Goal: Transaction & Acquisition: Book appointment/travel/reservation

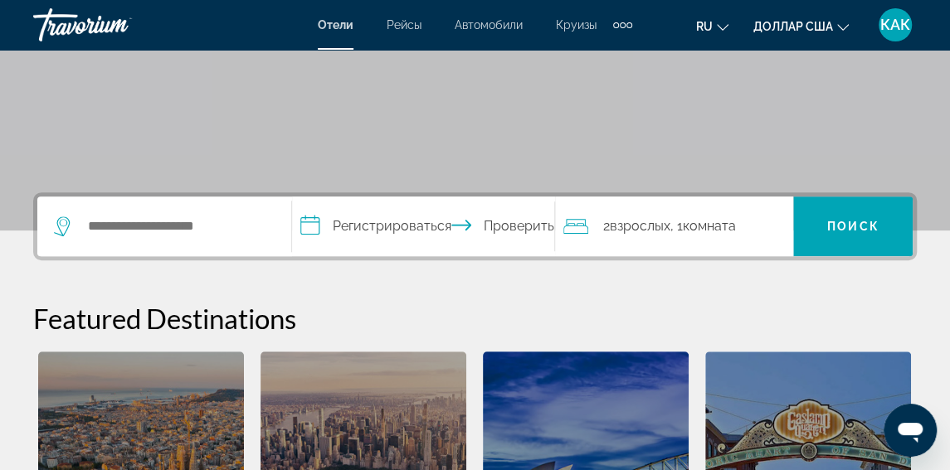
scroll to position [266, 0]
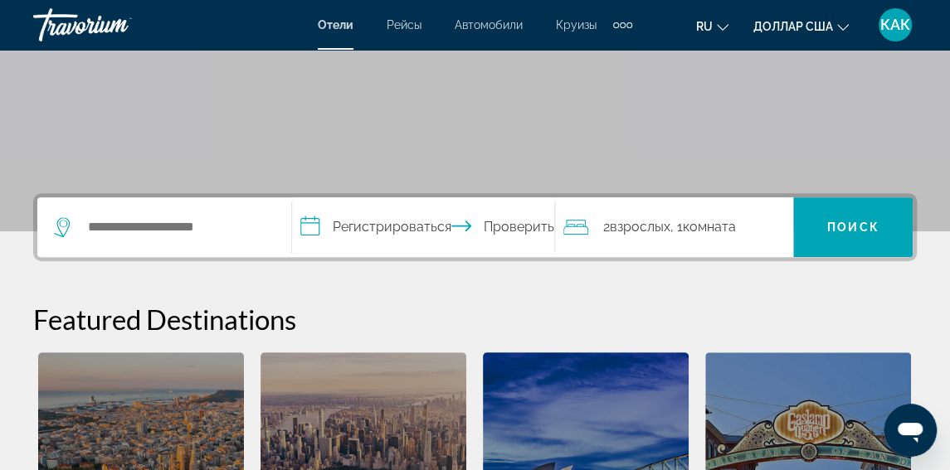
click at [397, 22] on font "Рейсы" at bounding box center [404, 24] width 35 height 13
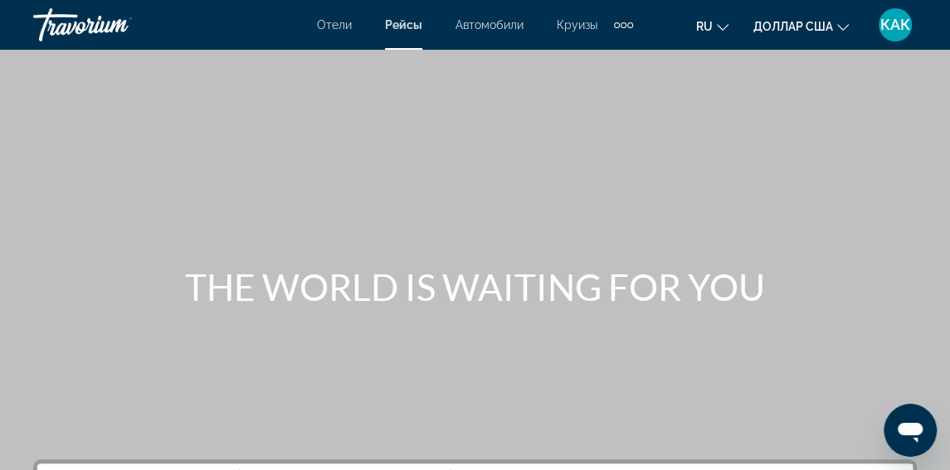
click at [899, 23] on font "КАК" at bounding box center [895, 24] width 30 height 17
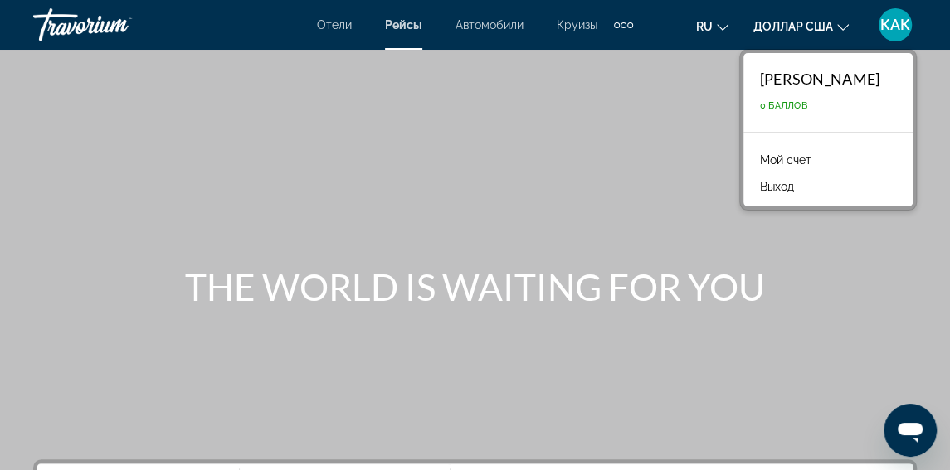
click at [807, 158] on font "Мой счет" at bounding box center [785, 159] width 51 height 13
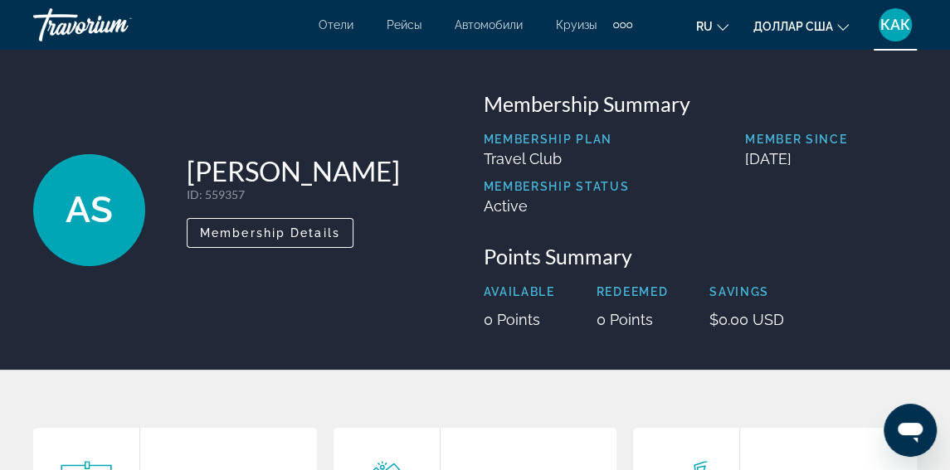
click at [85, 213] on span "AS" at bounding box center [89, 209] width 47 height 43
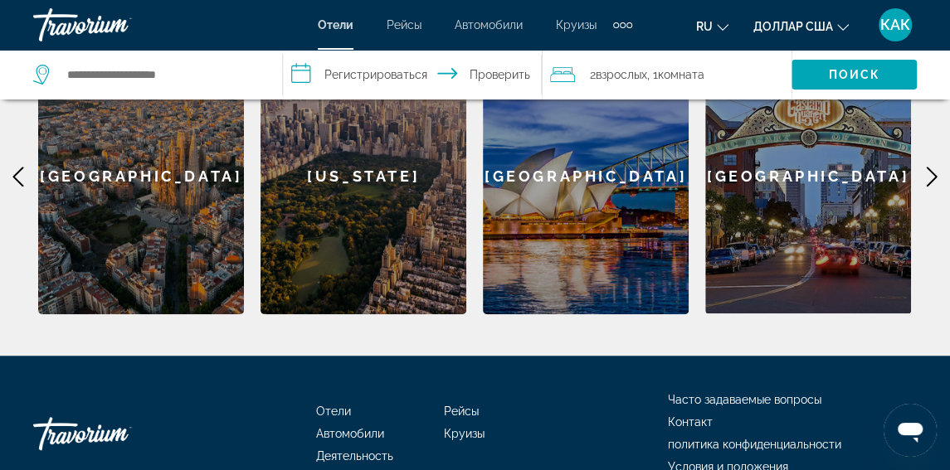
scroll to position [332, 0]
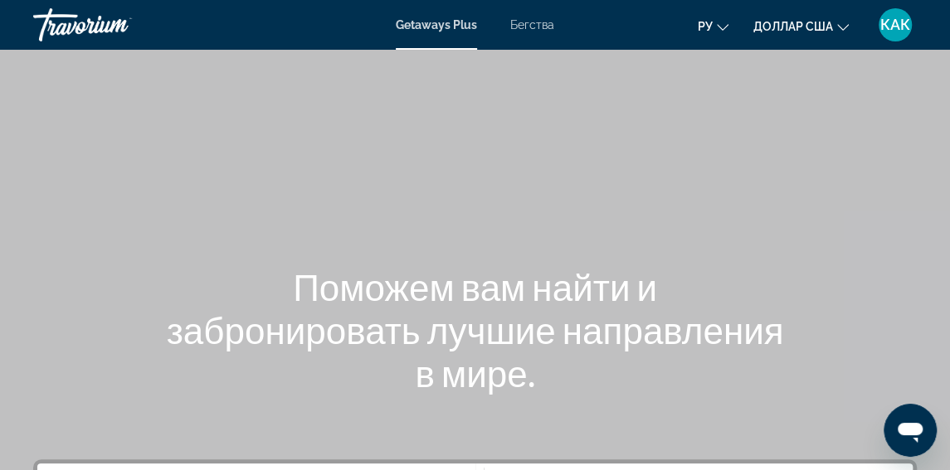
click at [528, 23] on font "Бегства" at bounding box center [532, 24] width 44 height 13
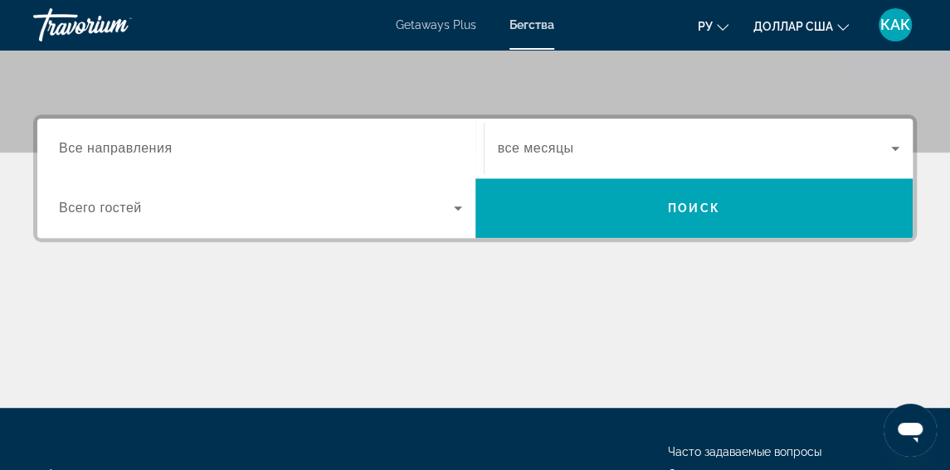
scroll to position [346, 0]
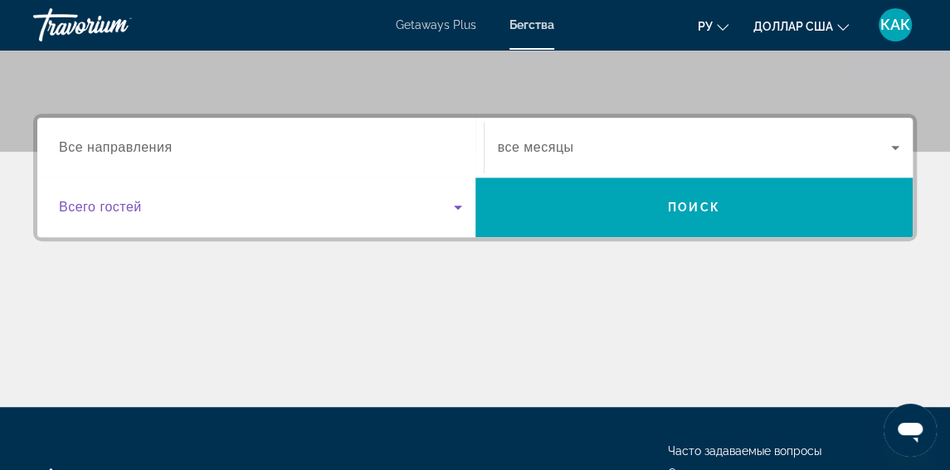
click at [458, 207] on icon "Search widget" at bounding box center [458, 208] width 8 height 4
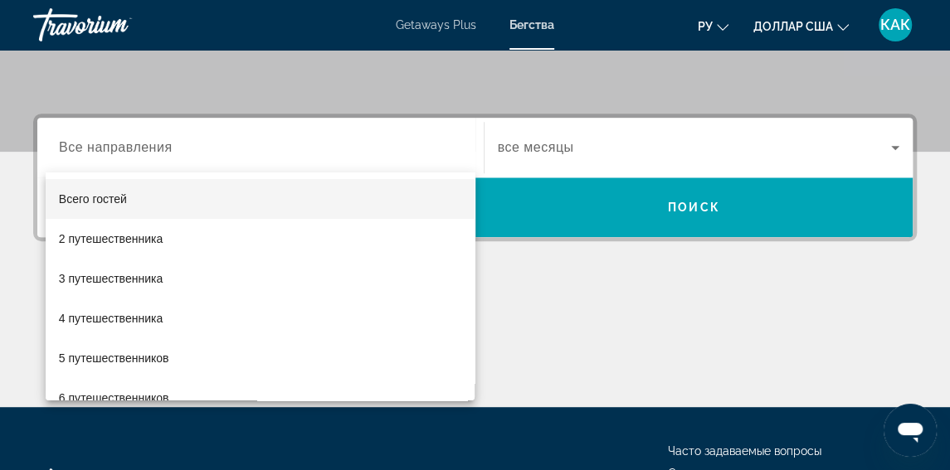
scroll to position [405, 0]
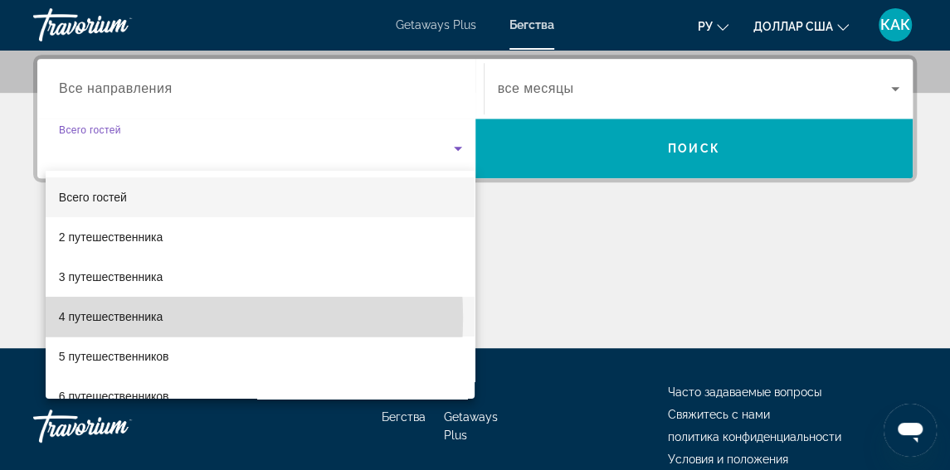
click at [124, 317] on font "4 путешественника" at bounding box center [111, 316] width 104 height 13
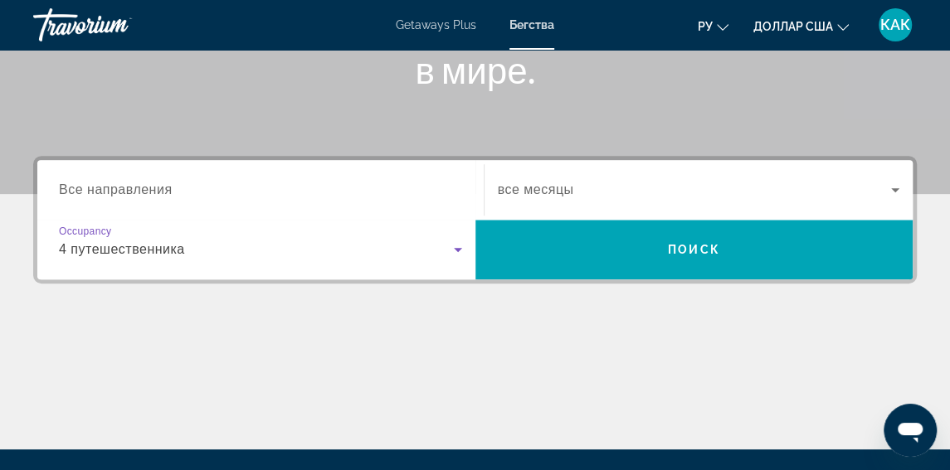
scroll to position [303, 0]
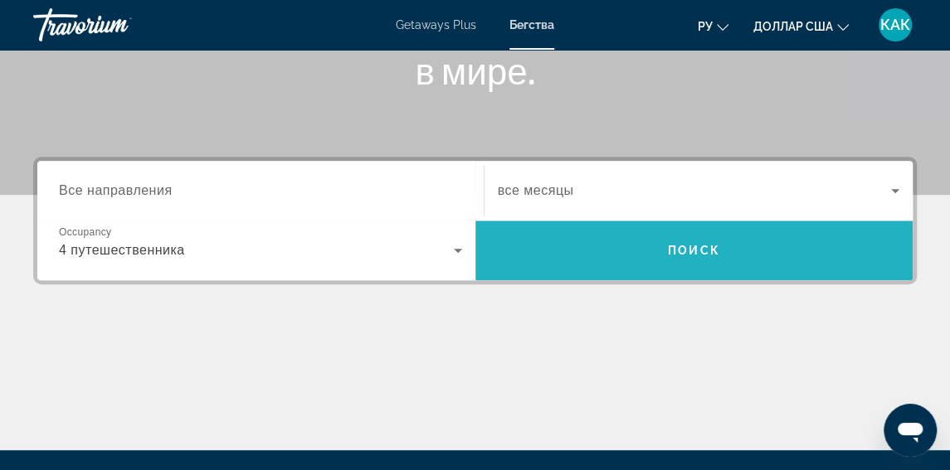
click at [698, 245] on span "Поиск" at bounding box center [694, 250] width 52 height 13
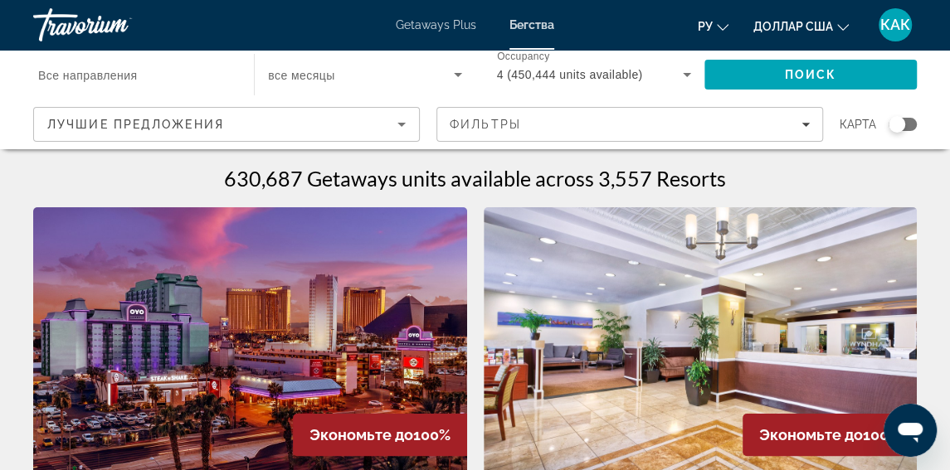
click at [898, 22] on font "КАК" at bounding box center [895, 24] width 30 height 17
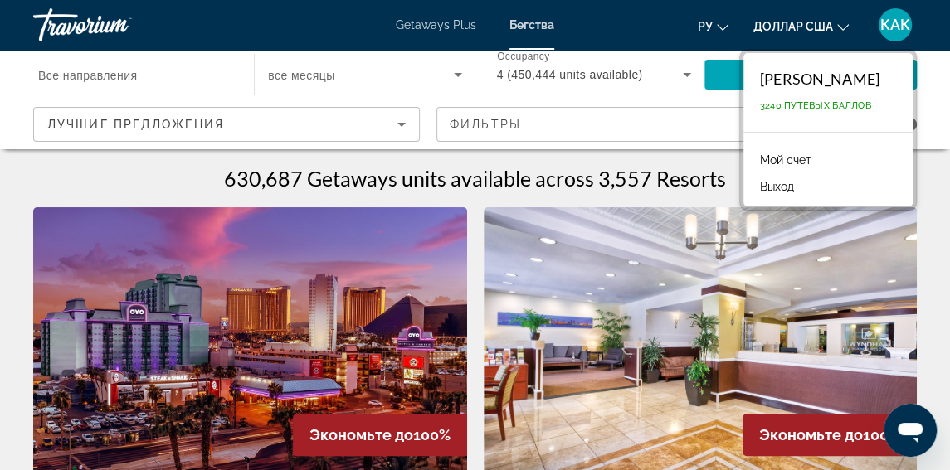
click at [780, 157] on font "Мой счет" at bounding box center [785, 159] width 51 height 13
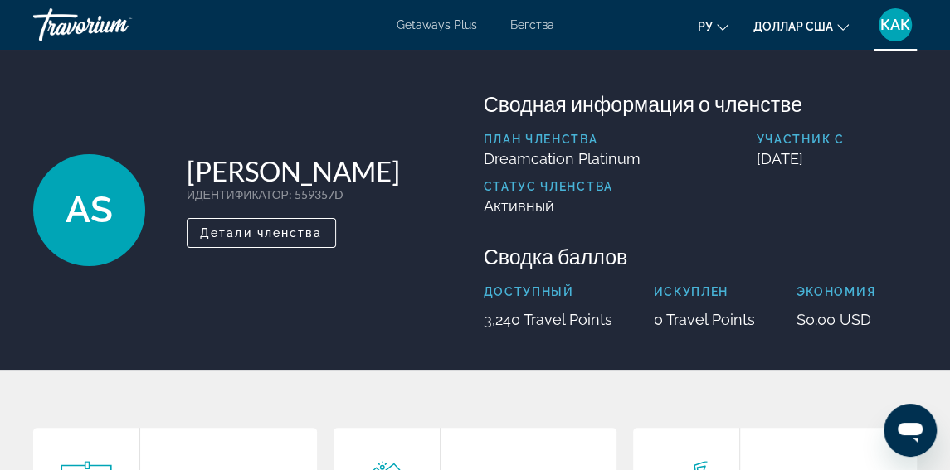
click at [538, 22] on font "Бегства" at bounding box center [532, 24] width 44 height 13
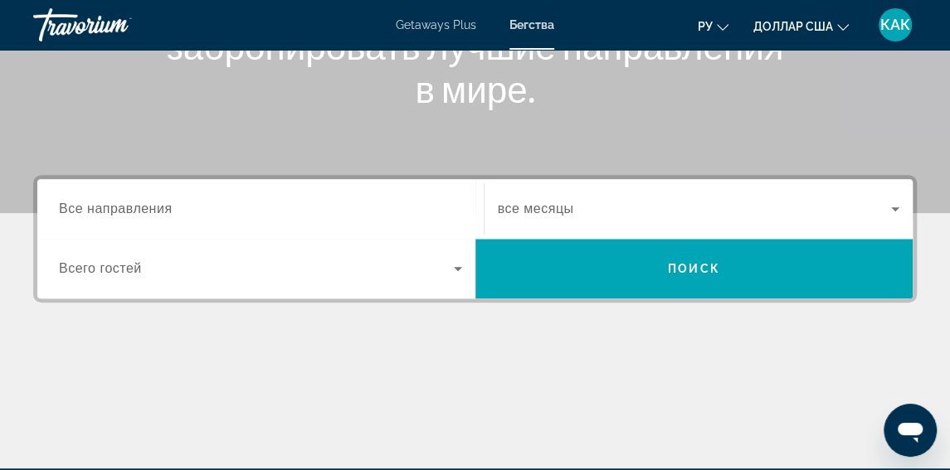
scroll to position [286, 0]
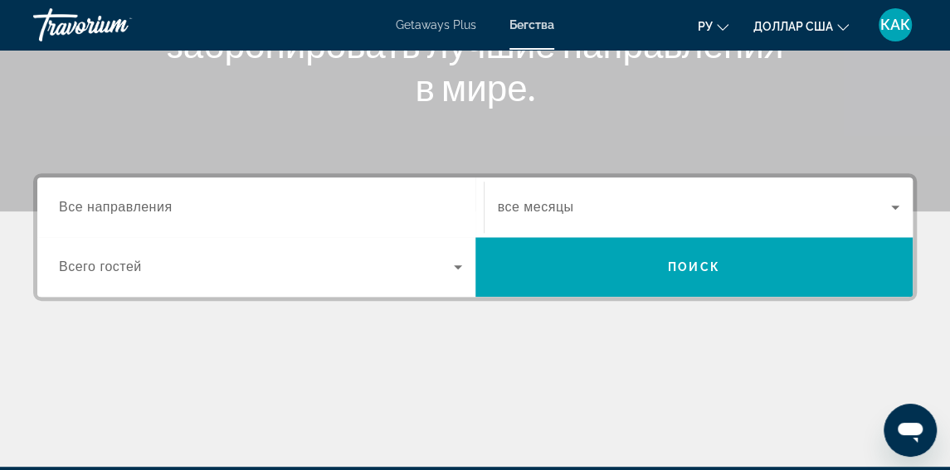
click at [201, 207] on input "Destination Все направления" at bounding box center [260, 208] width 403 height 20
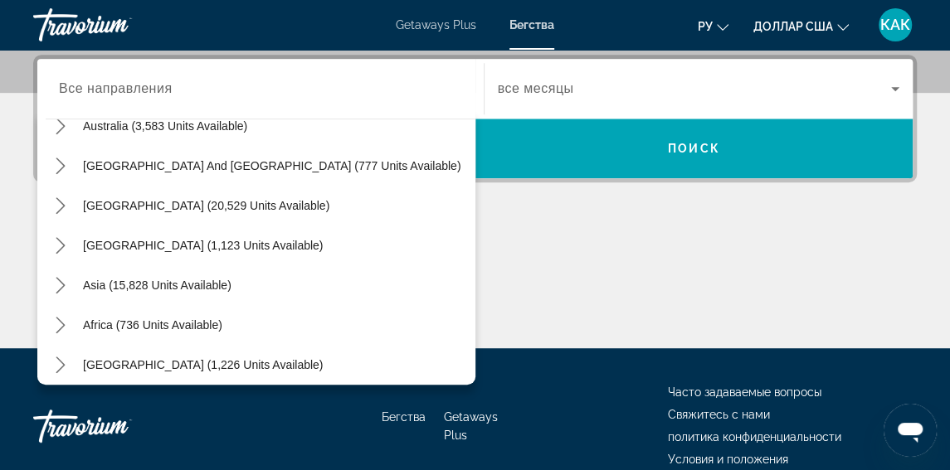
scroll to position [269, 0]
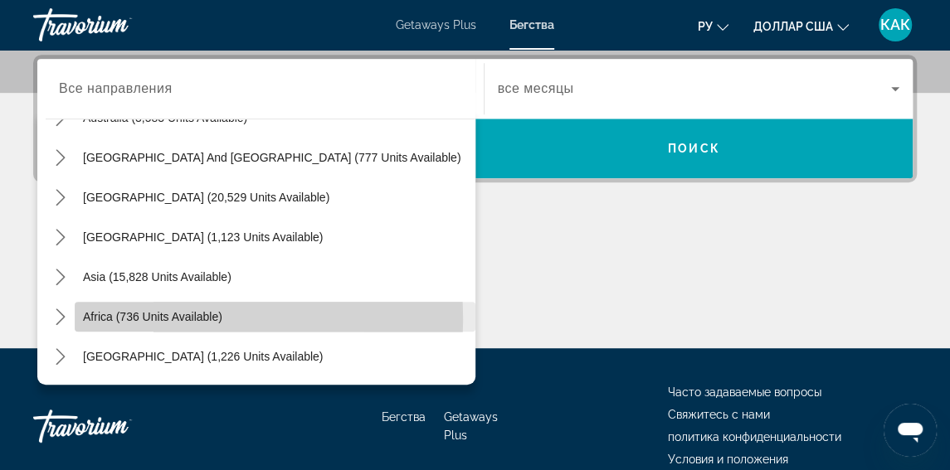
click at [97, 318] on span "Africa (736 units available)" at bounding box center [152, 316] width 139 height 13
type input "**********"
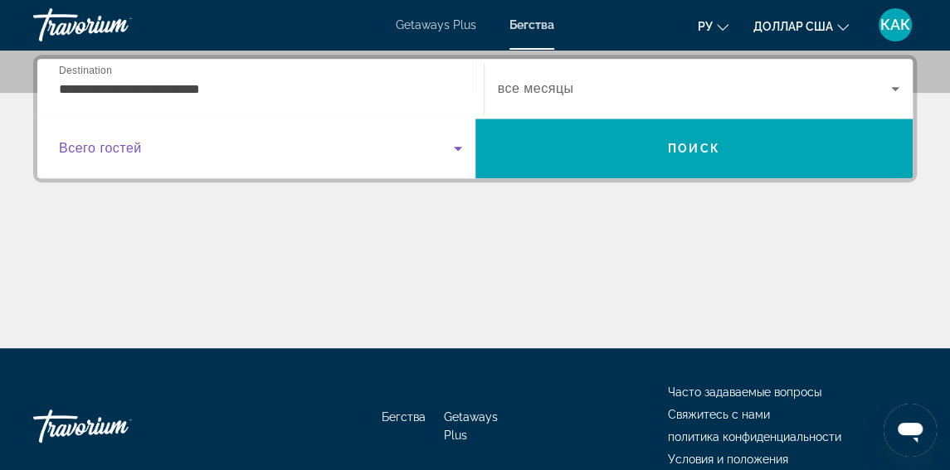
click at [457, 147] on icon "Search widget" at bounding box center [458, 149] width 8 height 4
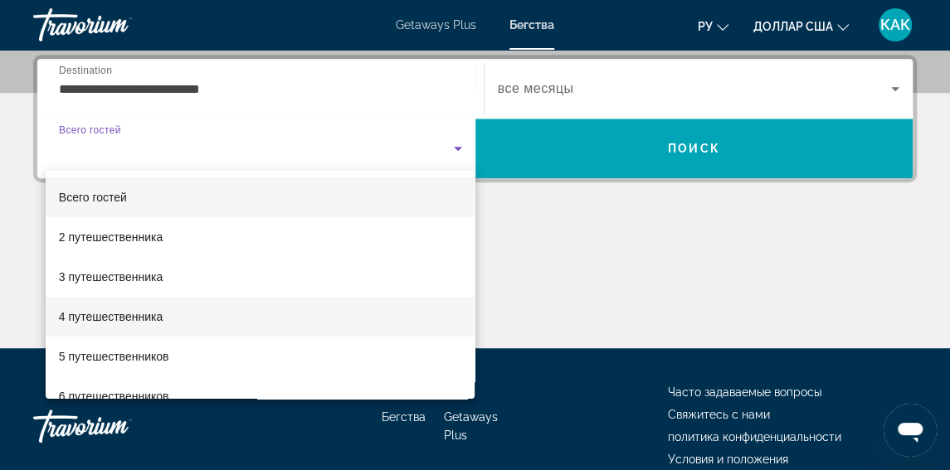
click at [142, 315] on font "4 путешественника" at bounding box center [111, 316] width 104 height 13
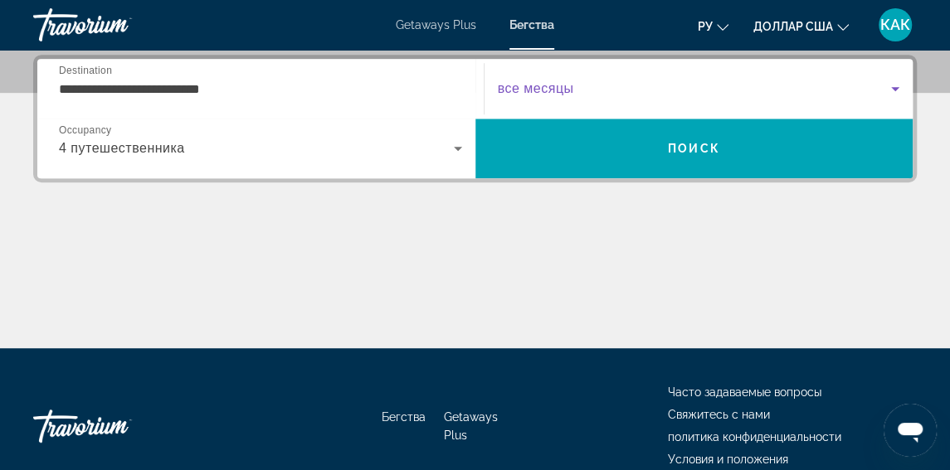
click at [894, 86] on icon "Search widget" at bounding box center [895, 89] width 20 height 20
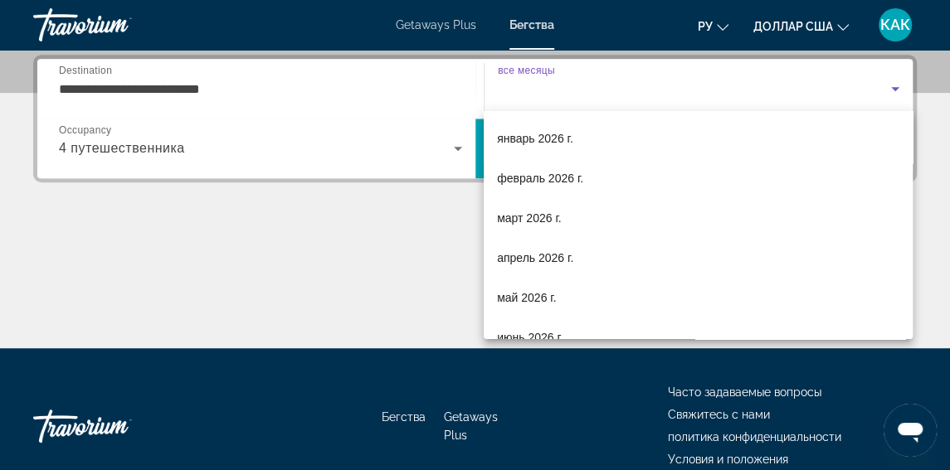
scroll to position [166, 0]
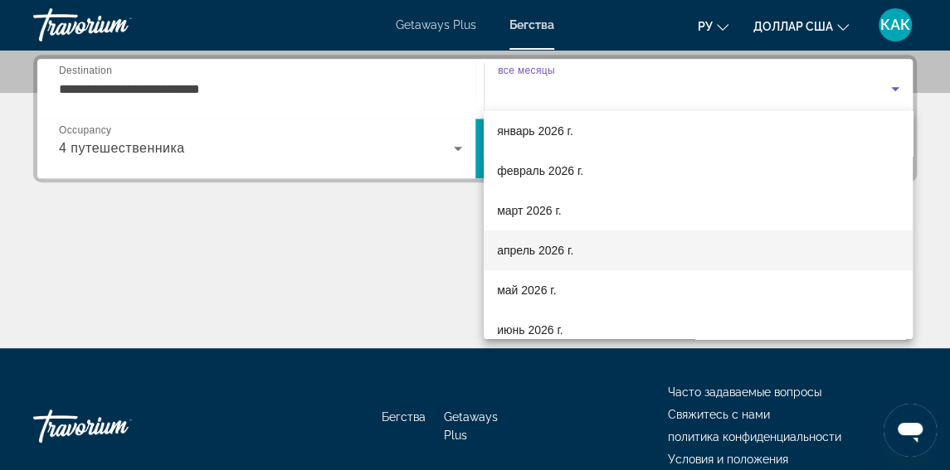
click at [520, 252] on font "апрель 2026 г." at bounding box center [535, 250] width 76 height 13
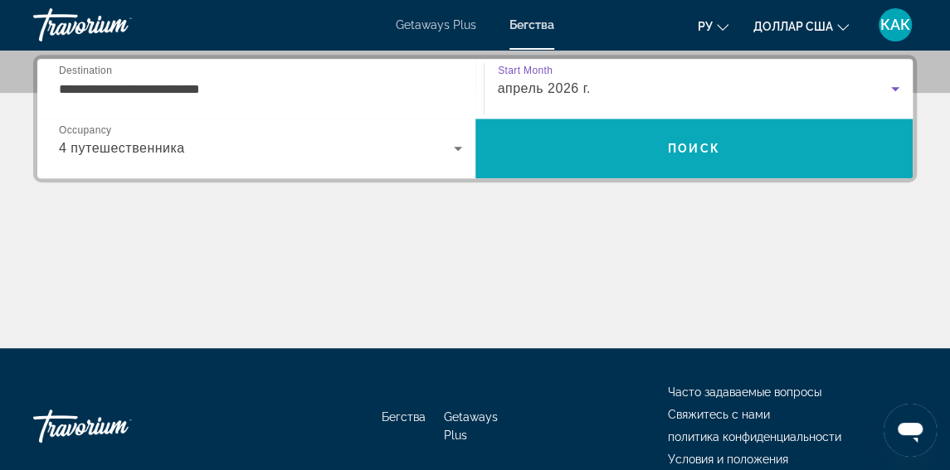
click at [694, 139] on span "Search" at bounding box center [694, 149] width 438 height 40
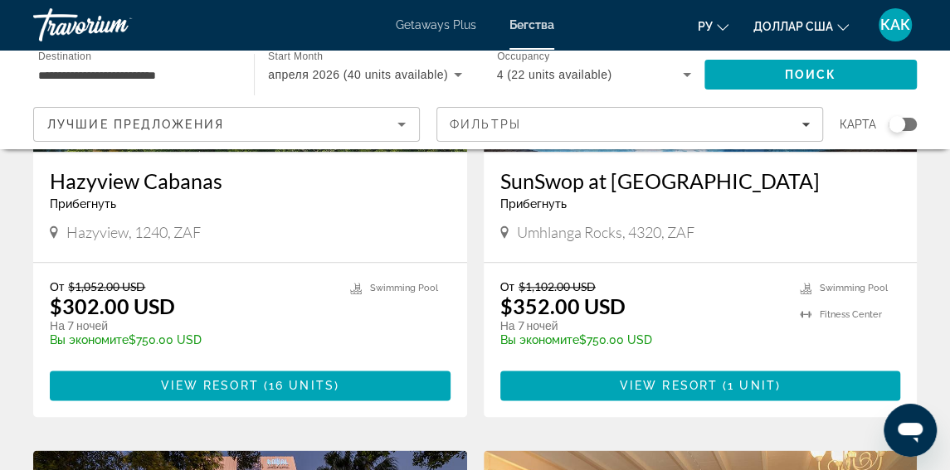
scroll to position [832, 0]
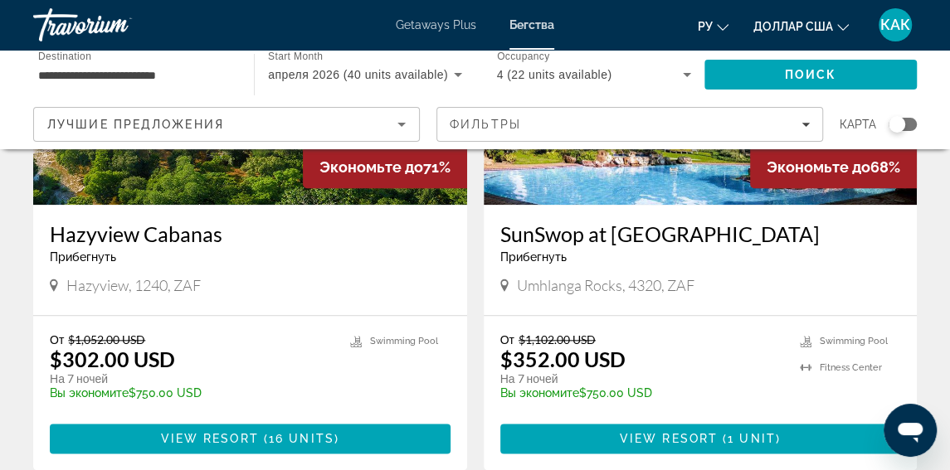
click at [498, 280] on div "SunSwop at Cabana Beach Прибегнуть - Это курорт только для взрослых Umhlanga Ro…" at bounding box center [701, 260] width 434 height 110
click at [501, 280] on icon "Основное содержание" at bounding box center [504, 285] width 8 height 12
click at [501, 283] on icon "Основное содержание" at bounding box center [504, 285] width 8 height 15
click at [505, 281] on icon "Основное содержание" at bounding box center [504, 285] width 8 height 12
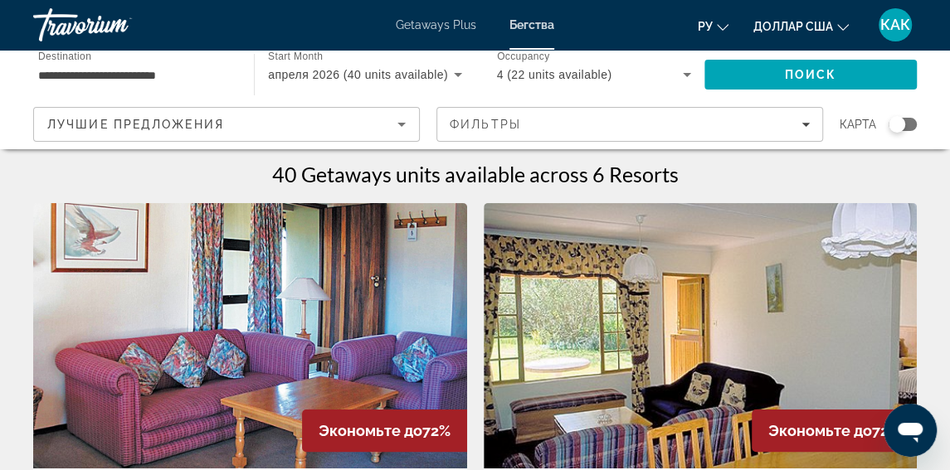
scroll to position [0, 0]
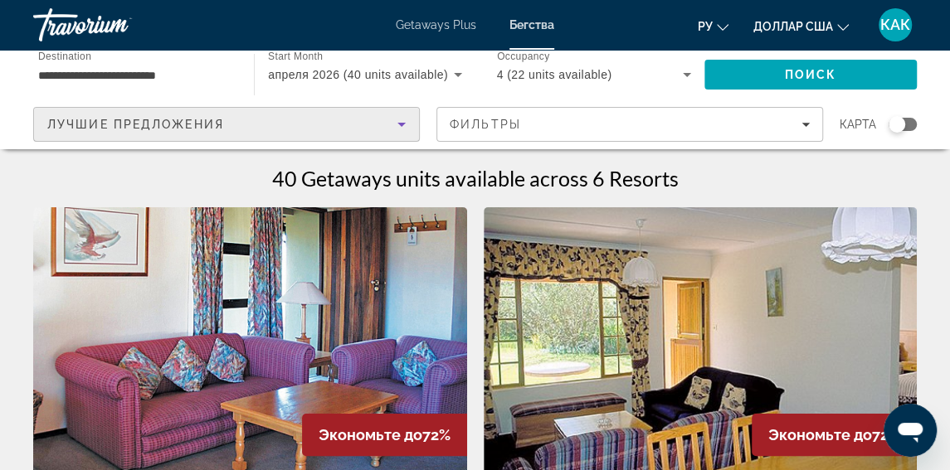
click at [397, 121] on icon "Sort by" at bounding box center [402, 125] width 20 height 20
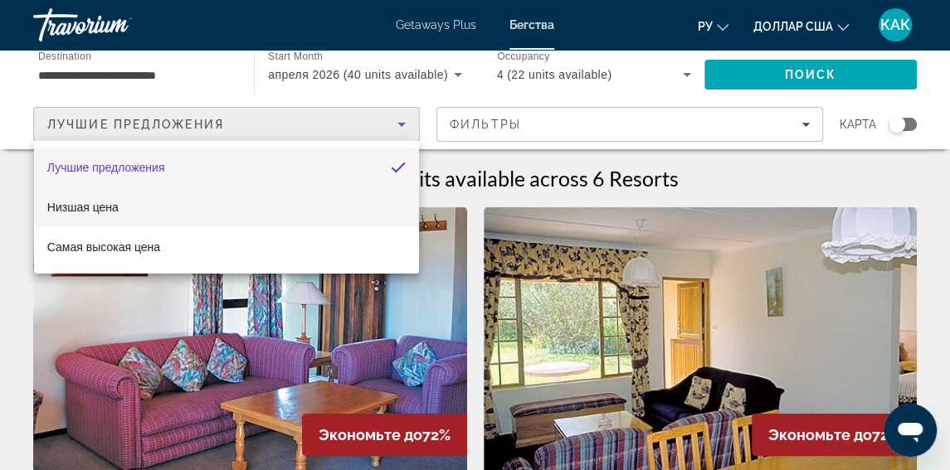
click at [105, 208] on font "Низшая цена" at bounding box center [82, 207] width 71 height 13
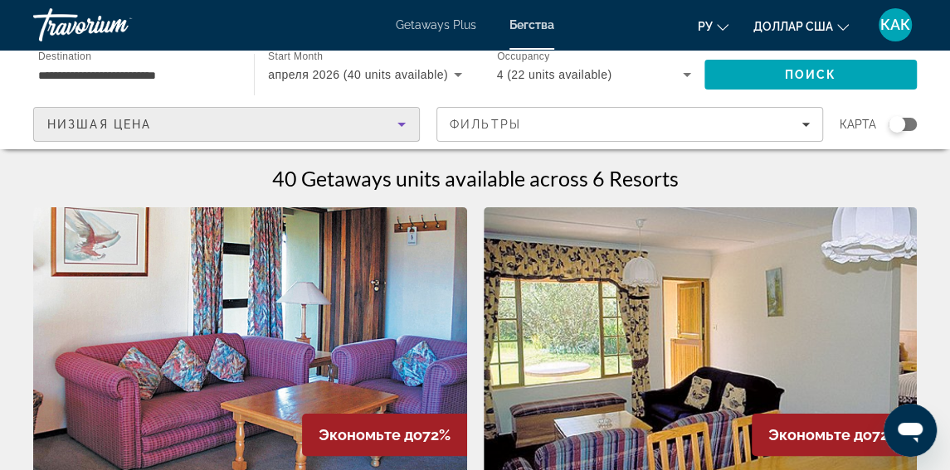
click at [402, 123] on icon "Sort by" at bounding box center [401, 125] width 8 height 4
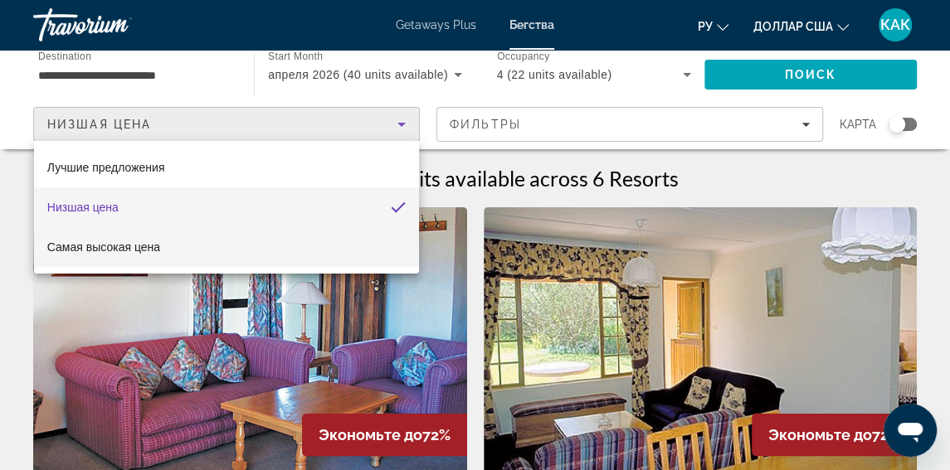
click at [149, 249] on font "Самая высокая цена" at bounding box center [103, 247] width 113 height 13
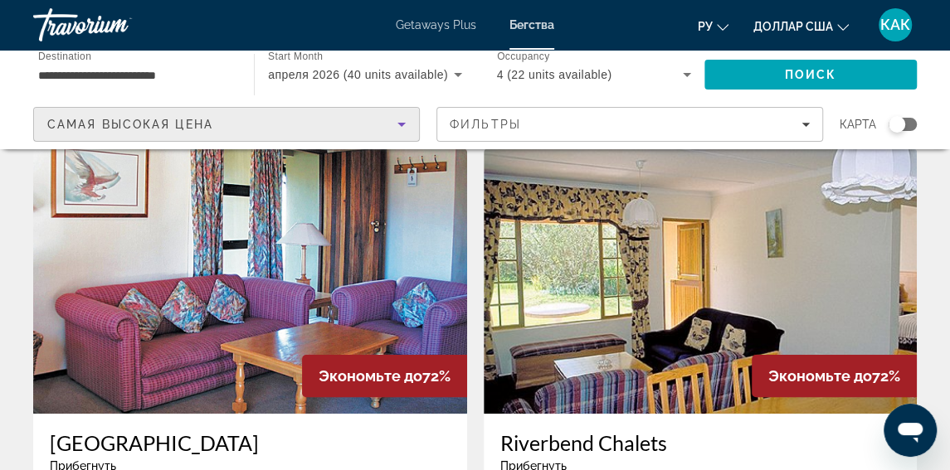
scroll to position [9, 0]
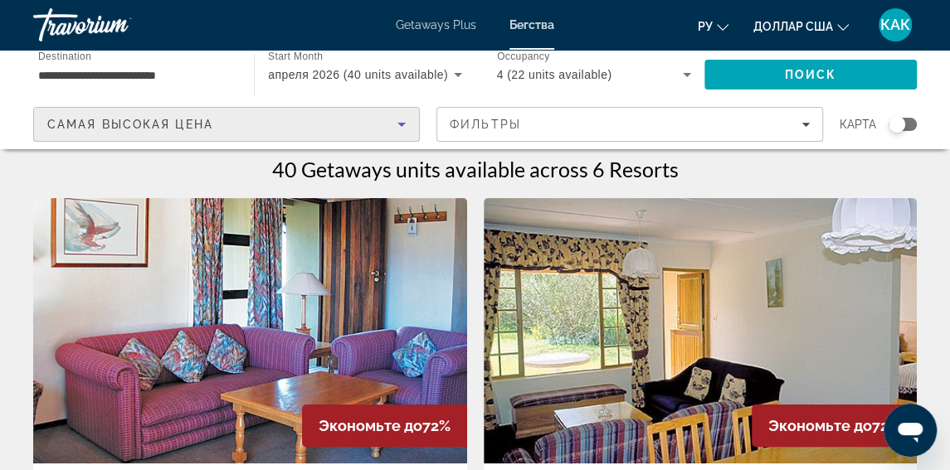
click at [900, 126] on div "Search widget" at bounding box center [897, 124] width 17 height 17
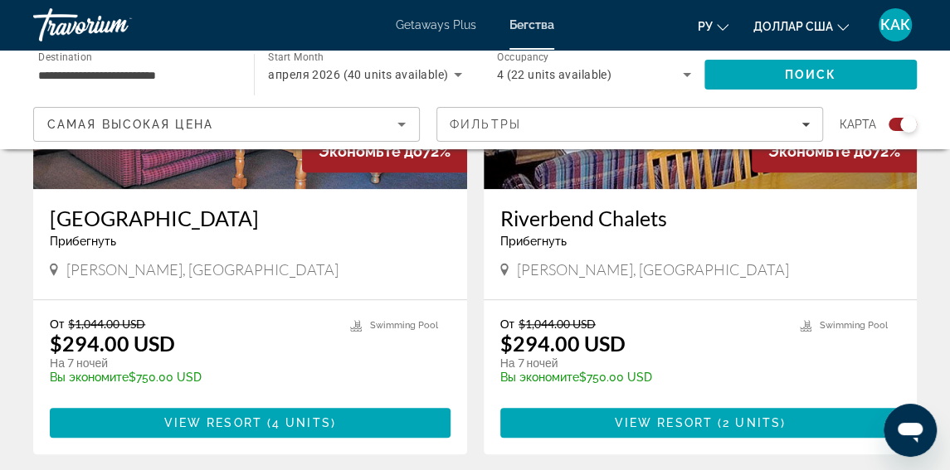
scroll to position [806, 0]
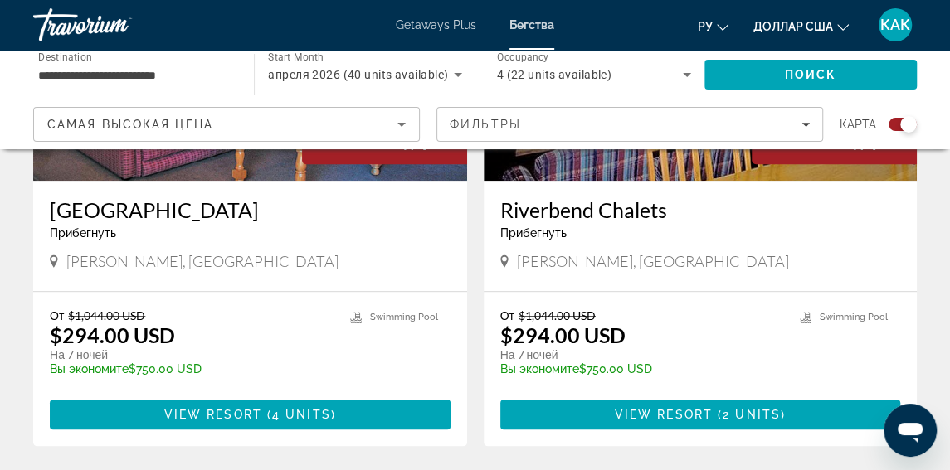
click at [504, 259] on icon "Основное содержание" at bounding box center [504, 261] width 8 height 15
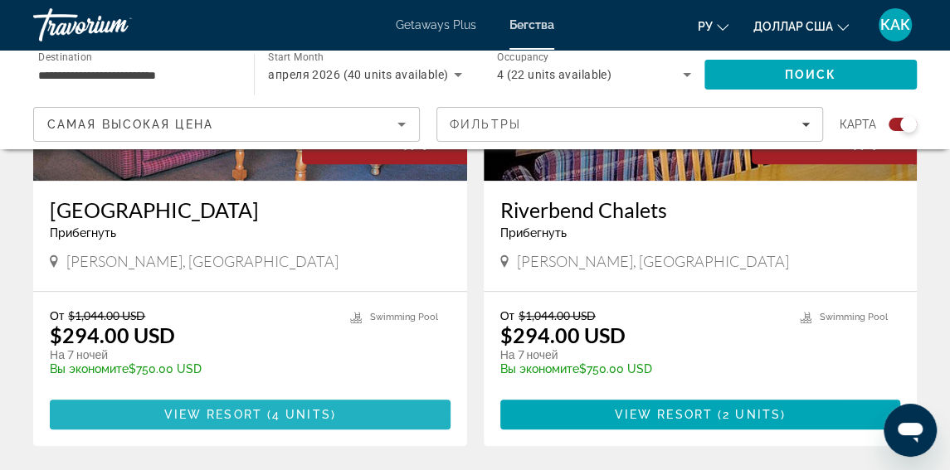
click at [247, 415] on span "View Resort" at bounding box center [213, 414] width 98 height 13
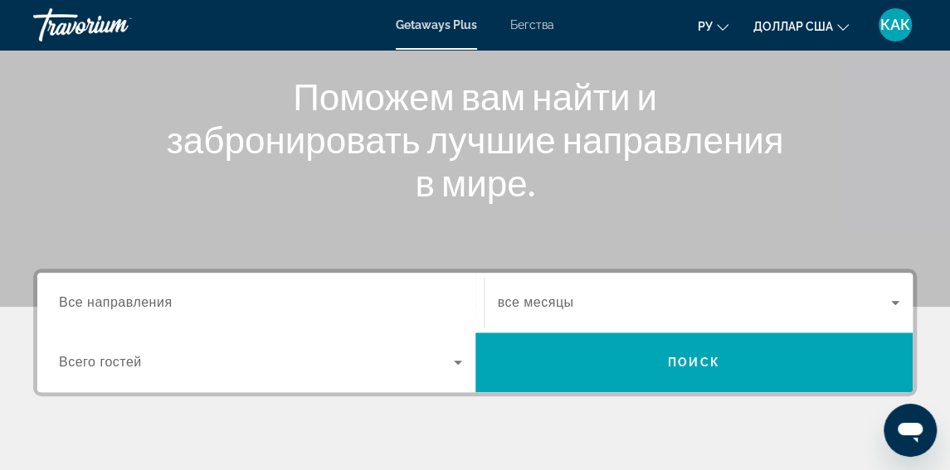
scroll to position [192, 0]
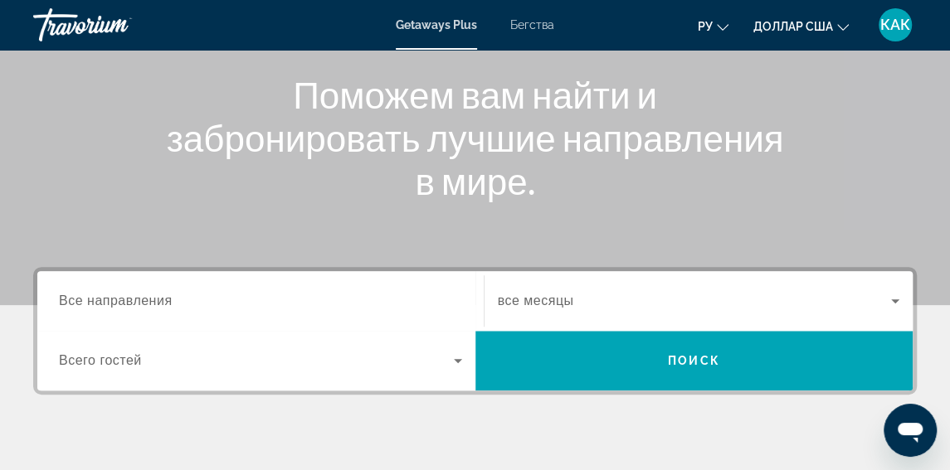
click at [200, 301] on input "Destination Все направления" at bounding box center [260, 302] width 403 height 20
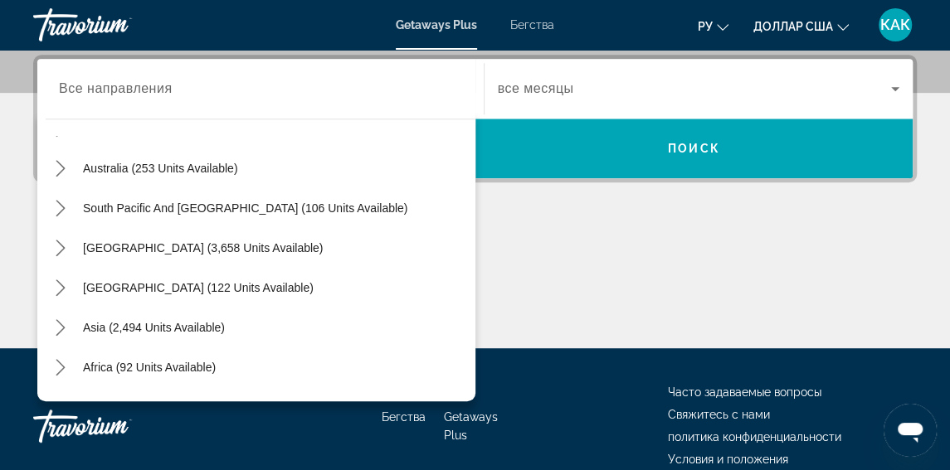
scroll to position [236, 0]
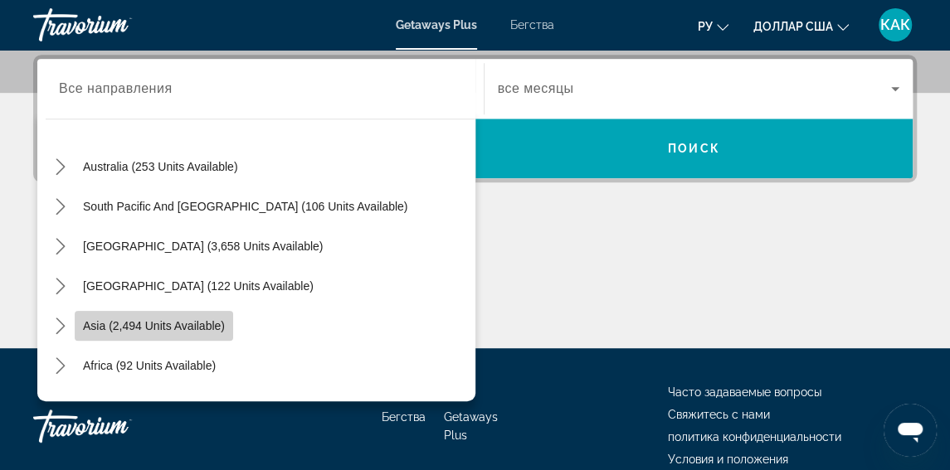
click at [95, 324] on span "Asia (2,494 units available)" at bounding box center [154, 325] width 142 height 13
type input "**********"
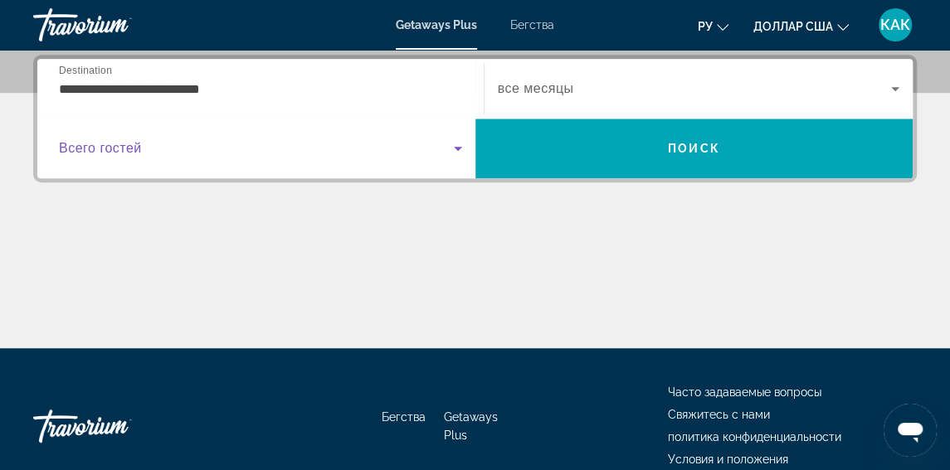
click at [459, 148] on icon "Виджет поиска" at bounding box center [458, 149] width 8 height 4
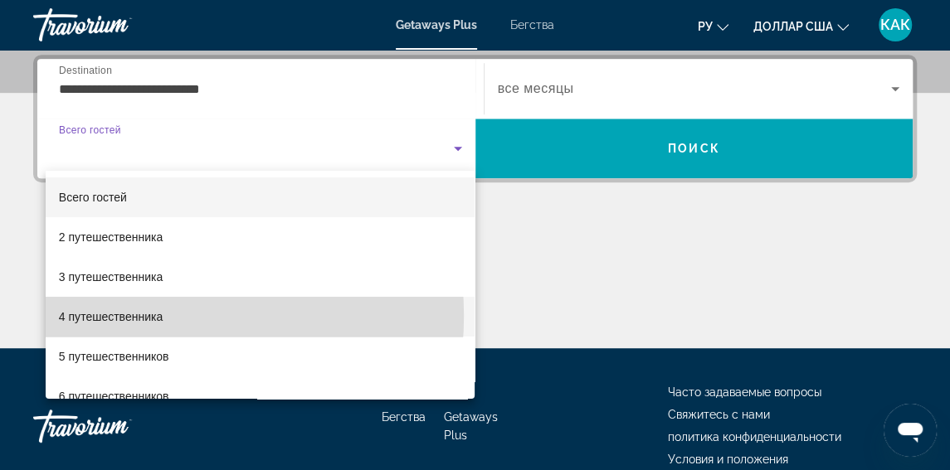
click at [154, 316] on font "4 путешественника" at bounding box center [111, 316] width 104 height 13
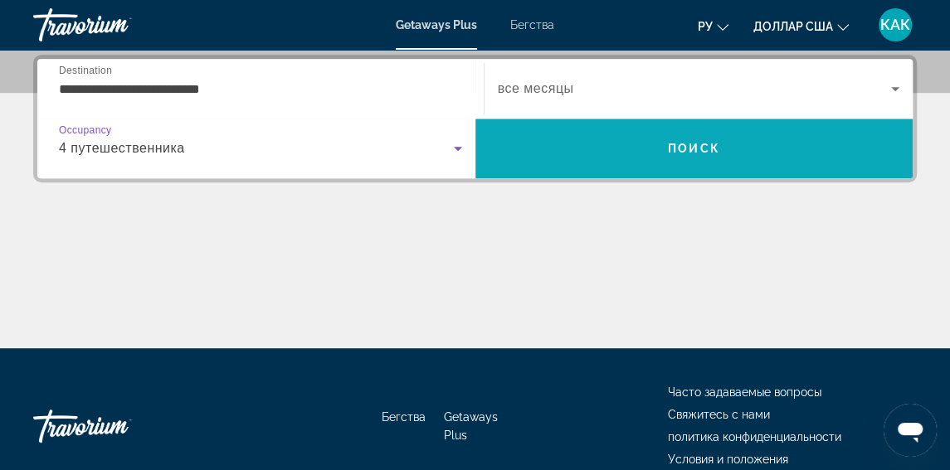
click at [669, 148] on span "Поиск" at bounding box center [694, 148] width 52 height 13
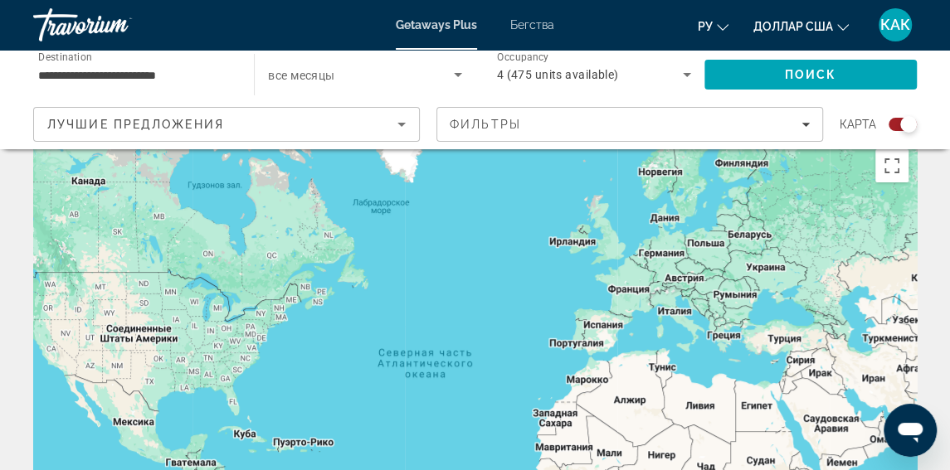
scroll to position [32, 0]
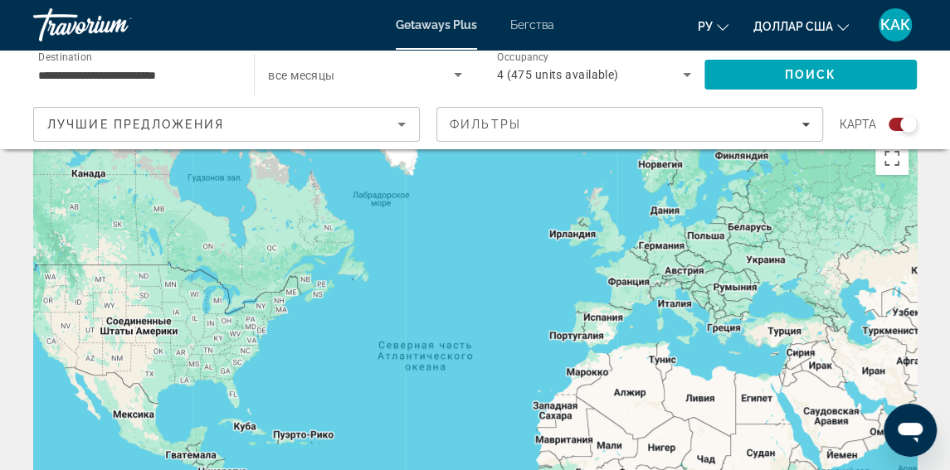
click at [727, 335] on div "Основное содержание" at bounding box center [475, 383] width 884 height 498
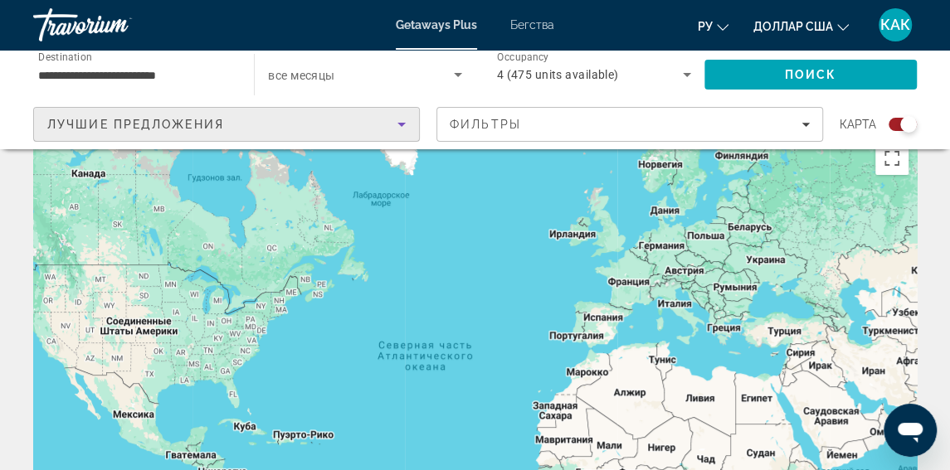
click at [400, 122] on icon "Sort by" at bounding box center [402, 125] width 20 height 20
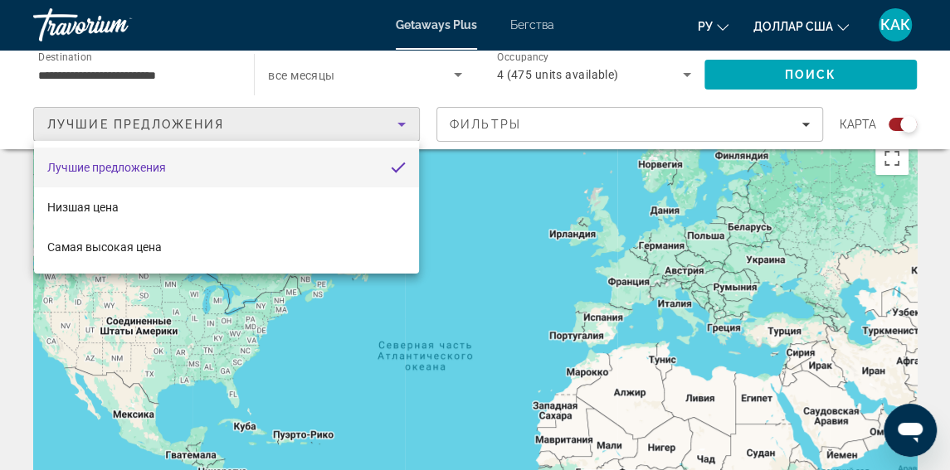
click at [475, 180] on div at bounding box center [475, 235] width 950 height 470
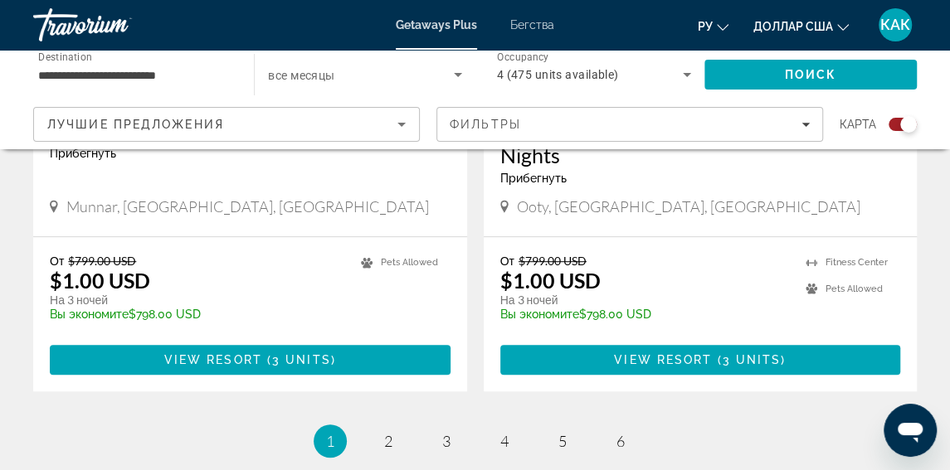
scroll to position [3759, 0]
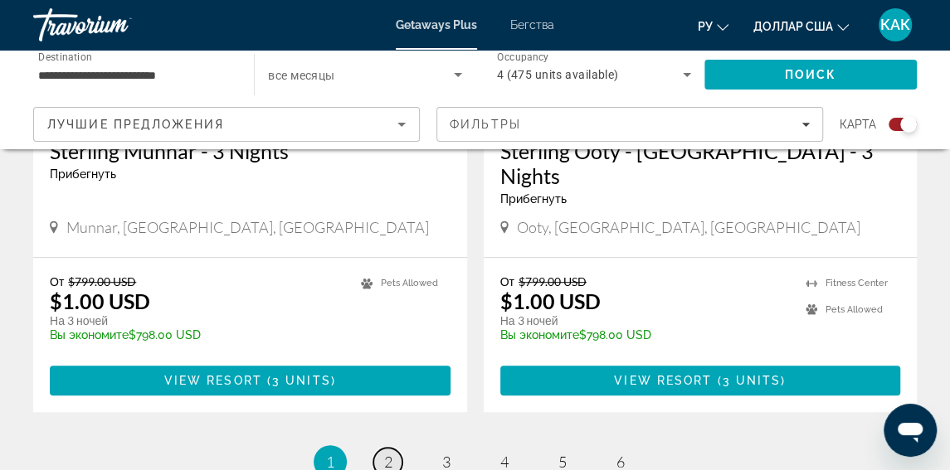
click at [389, 453] on span "2" at bounding box center [388, 462] width 8 height 18
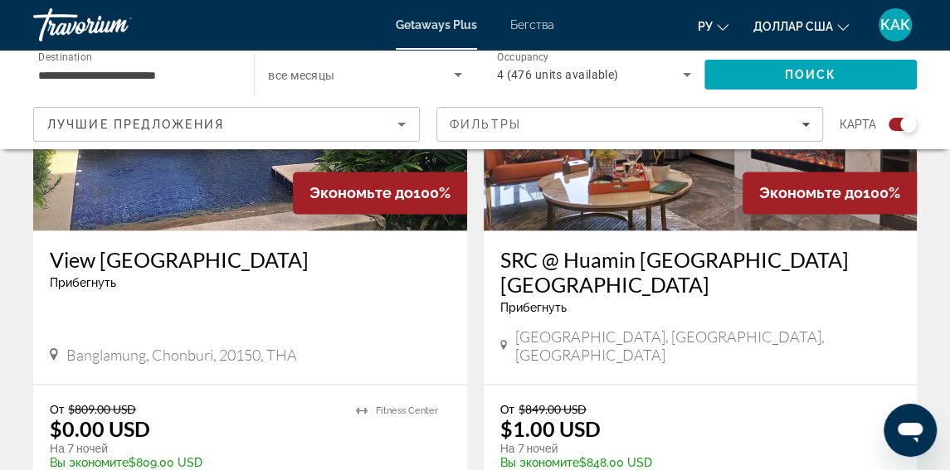
scroll to position [1380, 0]
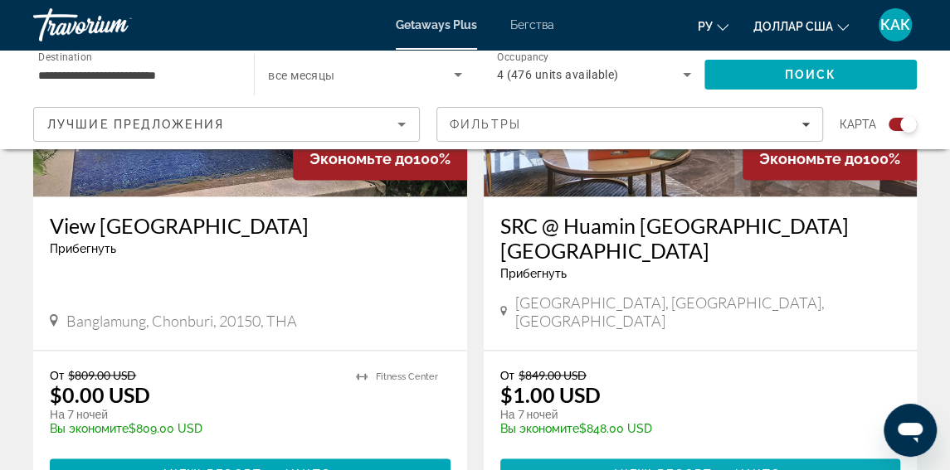
click at [711, 467] on span "View Resort" at bounding box center [664, 473] width 98 height 13
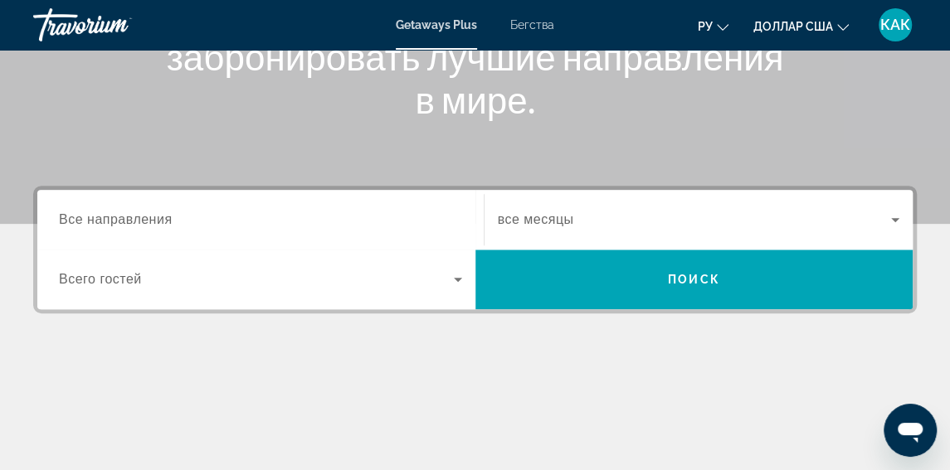
scroll to position [286, 0]
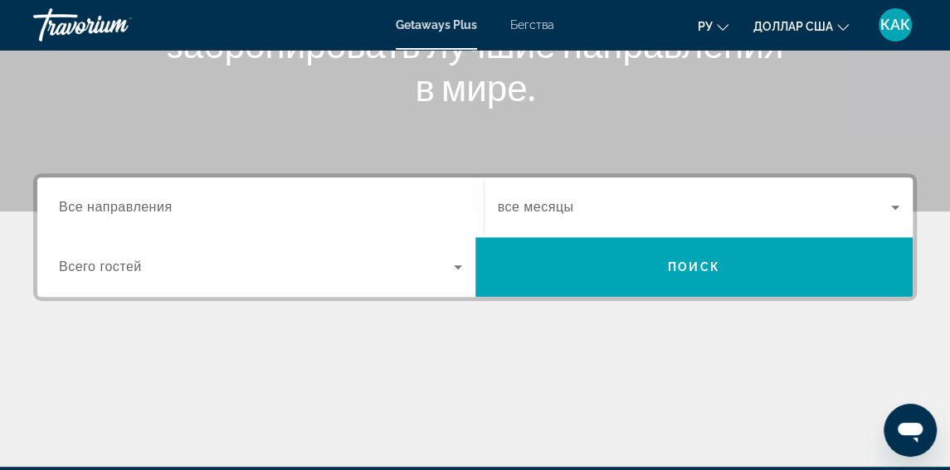
click at [190, 207] on input "Destination Все направления" at bounding box center [260, 208] width 403 height 20
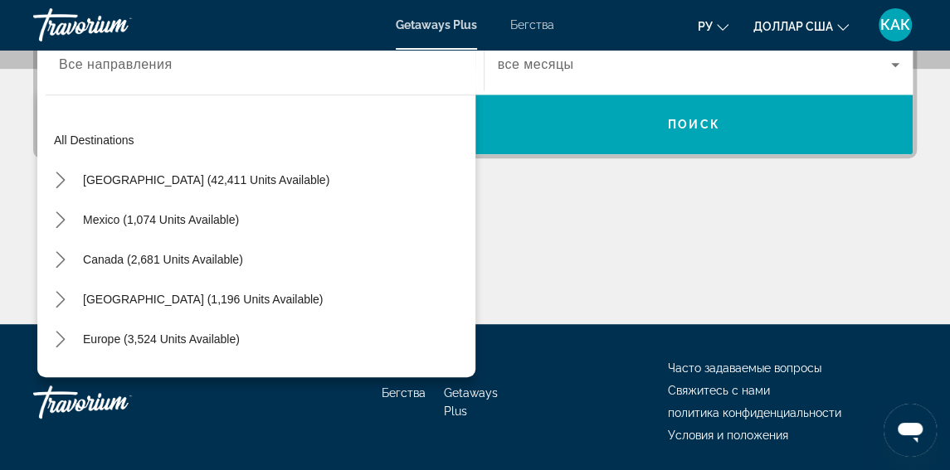
scroll to position [430, 0]
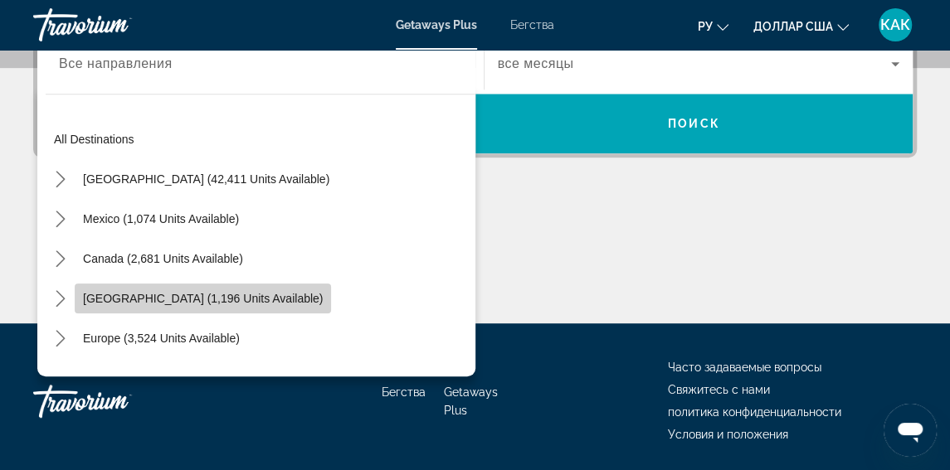
click at [170, 298] on span "[GEOGRAPHIC_DATA] (1,196 units available)" at bounding box center [203, 298] width 240 height 13
type input "**********"
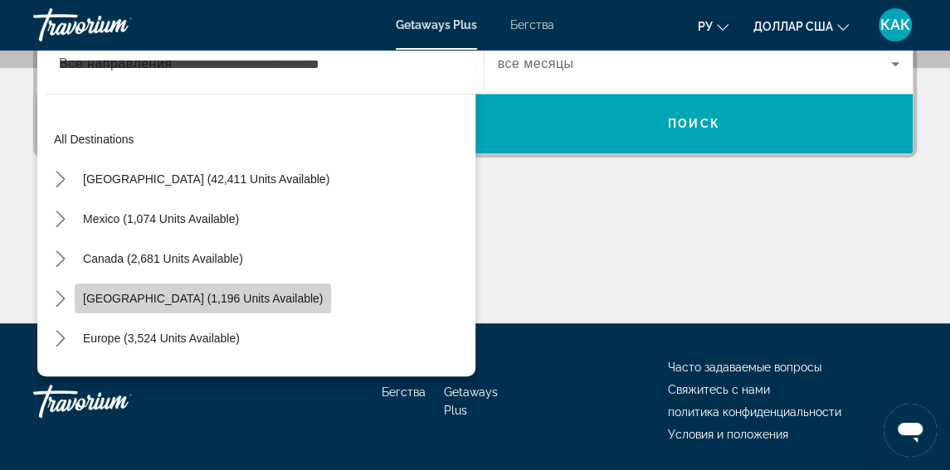
scroll to position [405, 0]
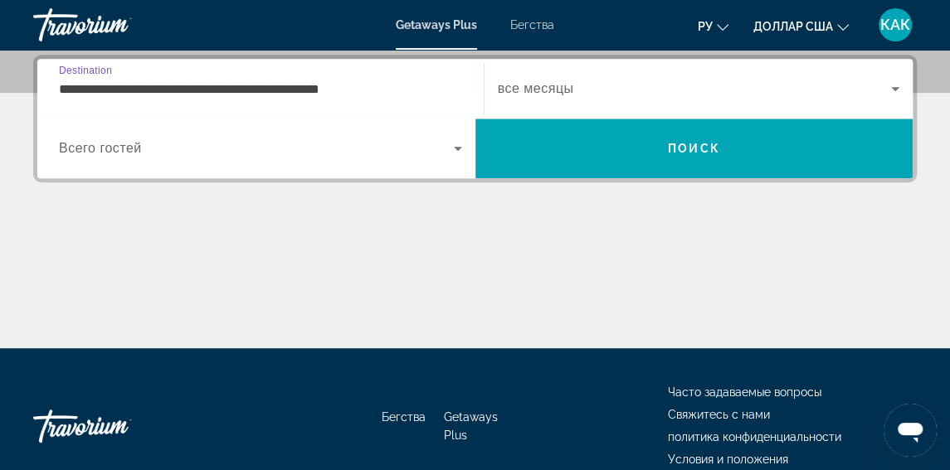
click at [456, 144] on icon "Виджет поиска" at bounding box center [458, 149] width 20 height 20
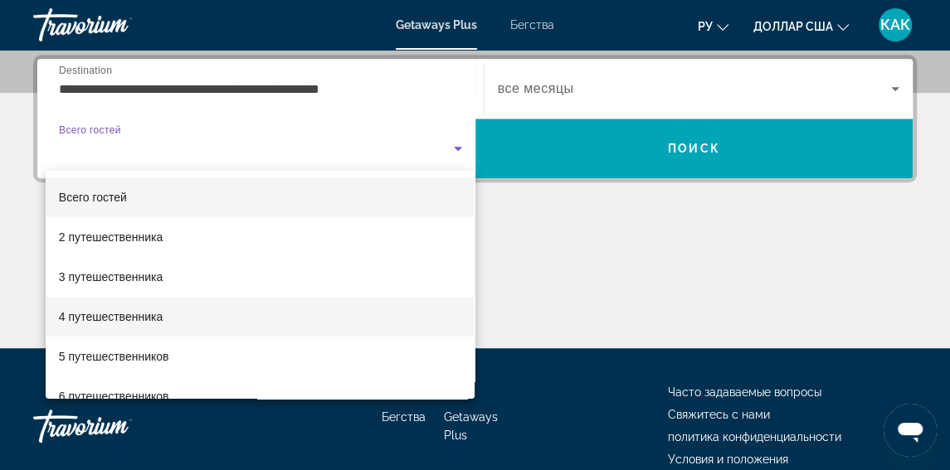
click at [109, 318] on font "4 путешественника" at bounding box center [111, 316] width 104 height 13
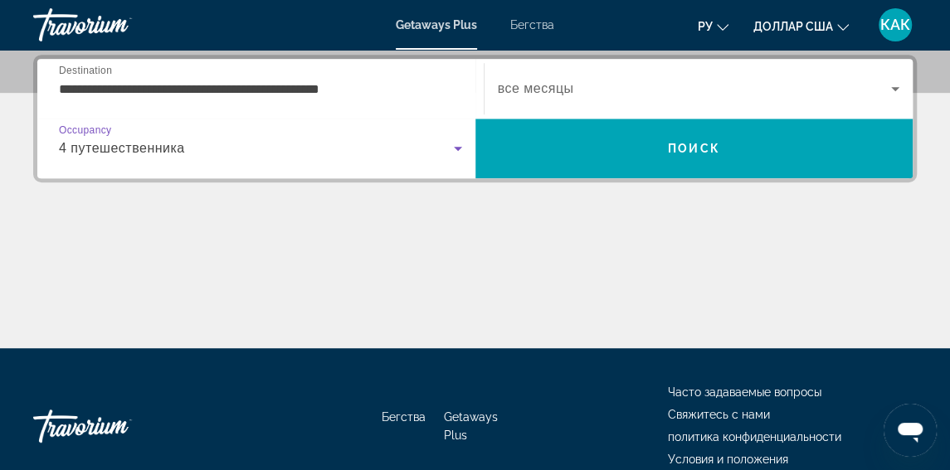
click at [900, 87] on icon "Виджет поиска" at bounding box center [895, 89] width 20 height 20
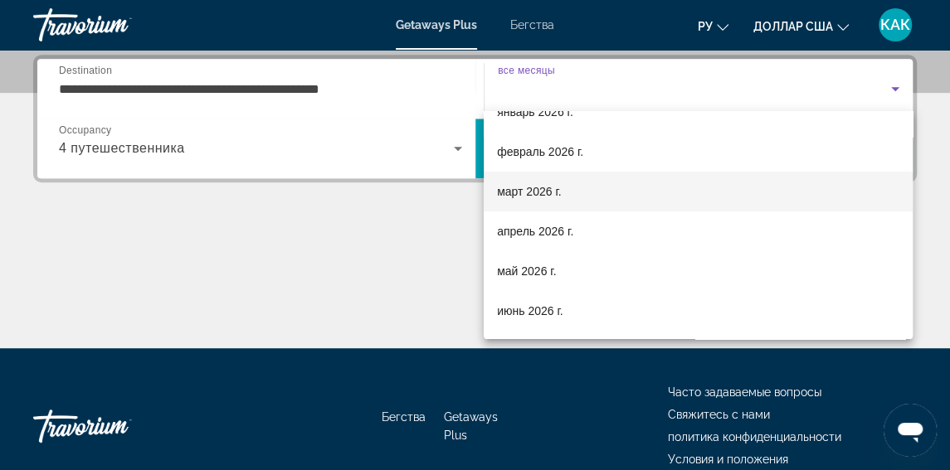
scroll to position [188, 0]
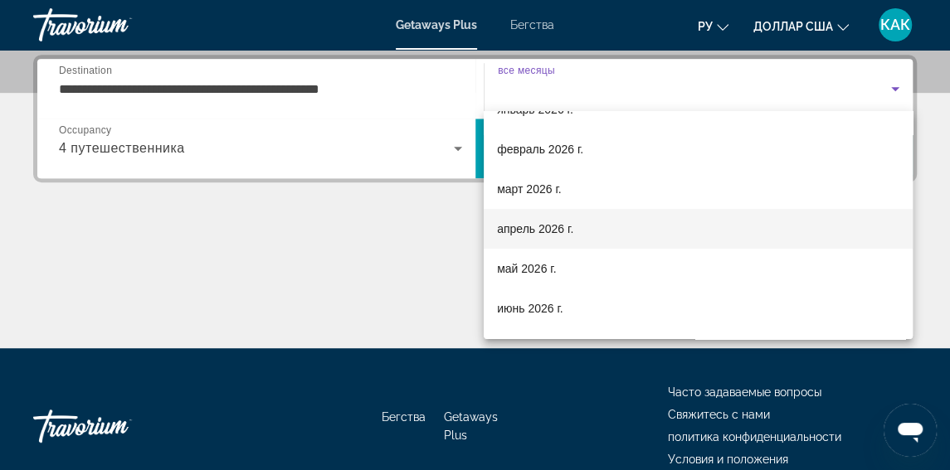
click at [504, 227] on font "апрель 2026 г." at bounding box center [535, 228] width 76 height 13
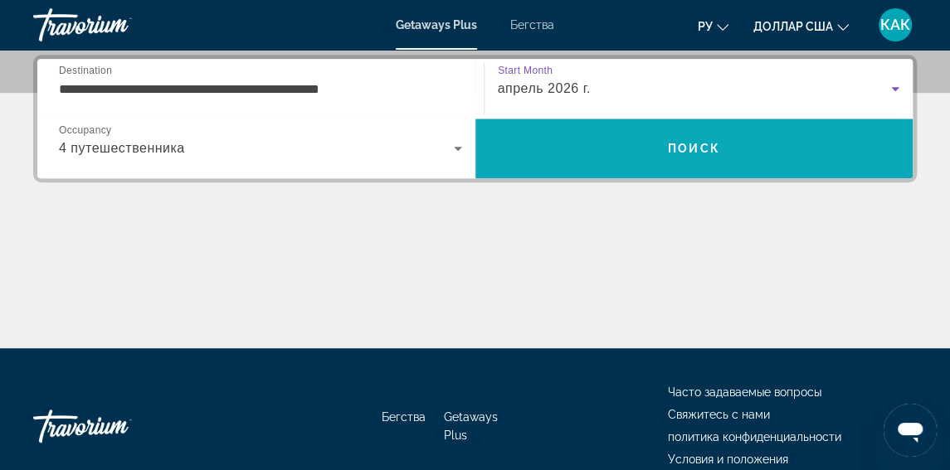
click at [654, 134] on span "Поиск" at bounding box center [694, 149] width 438 height 40
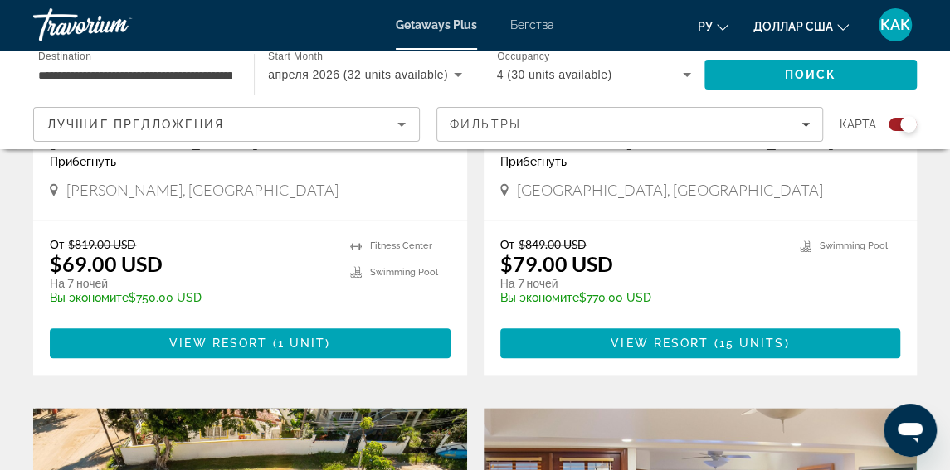
scroll to position [146, 0]
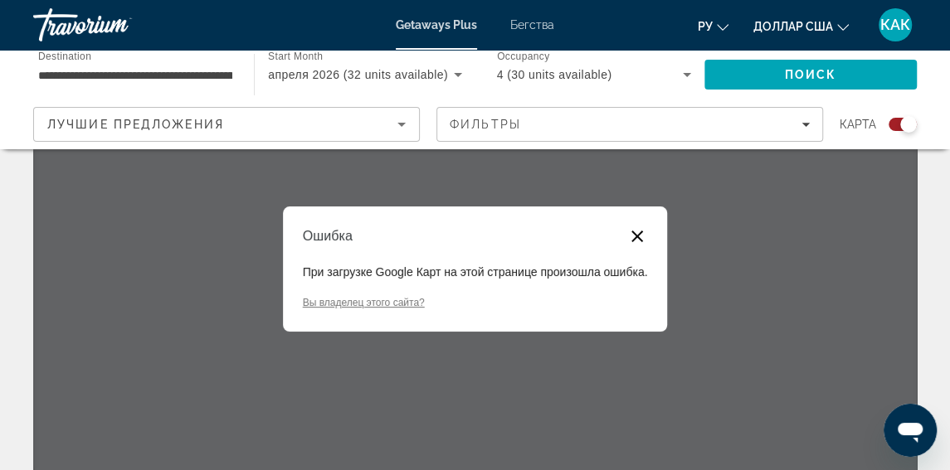
click at [636, 236] on button "Закрыть диалоговое окно" at bounding box center [637, 237] width 20 height 20
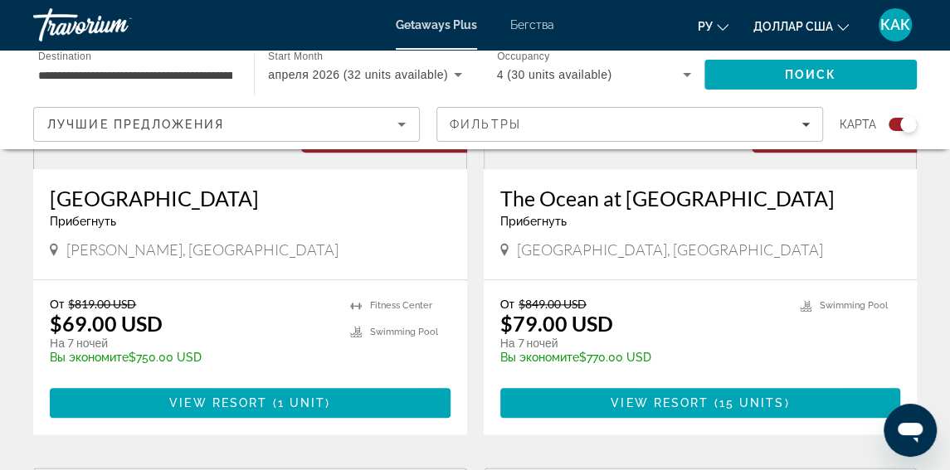
scroll to position [823, 0]
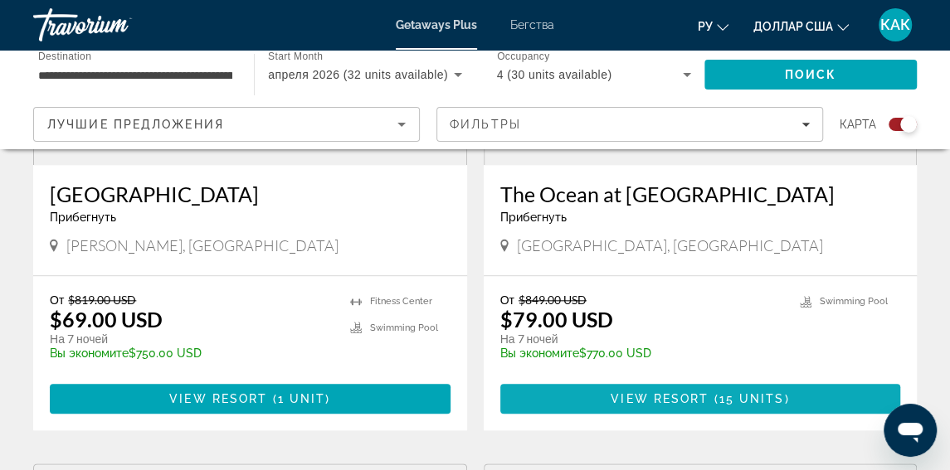
click at [708, 397] on span "View Resort" at bounding box center [660, 398] width 98 height 13
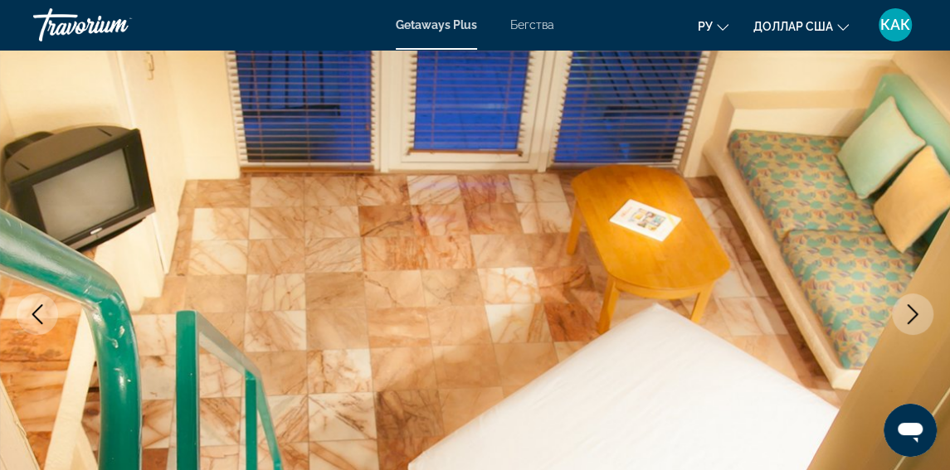
scroll to position [104, 0]
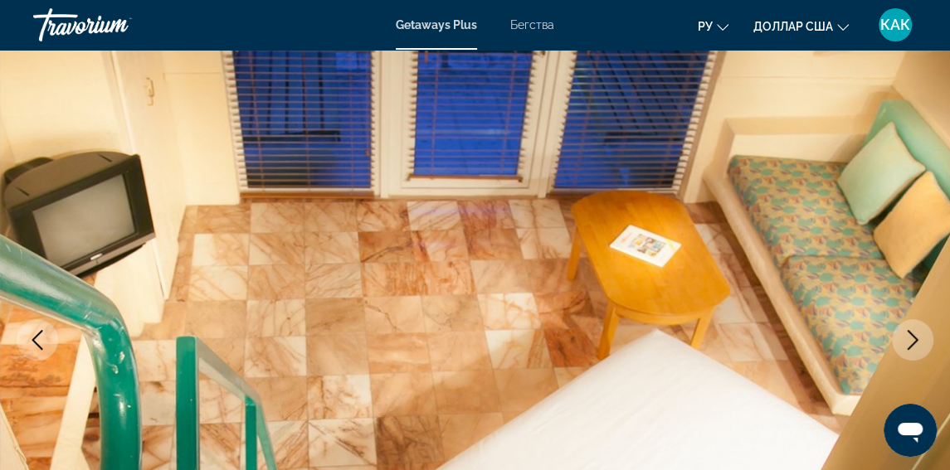
click at [916, 338] on icon "Next image" at bounding box center [913, 340] width 20 height 20
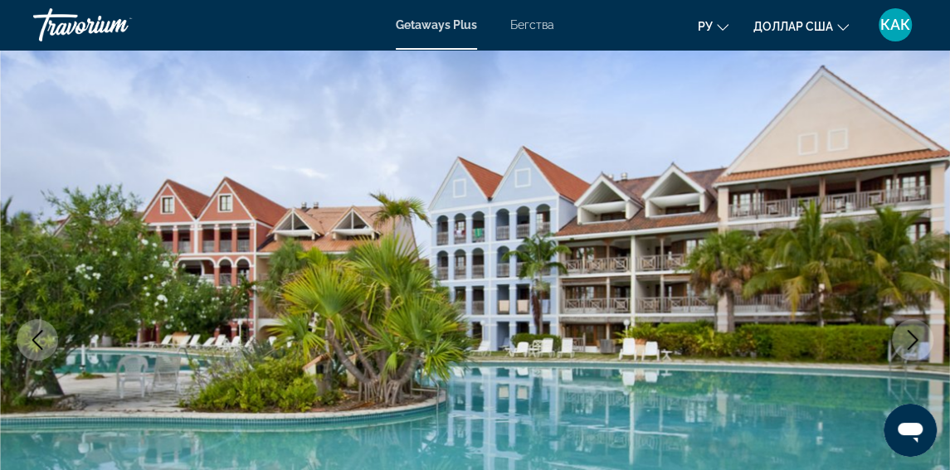
click at [913, 339] on icon "Next image" at bounding box center [913, 340] width 20 height 20
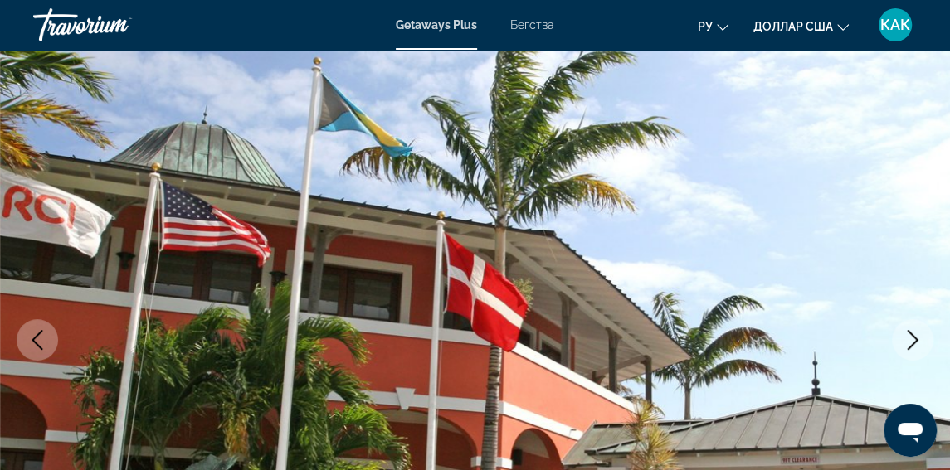
click at [33, 340] on icon "Previous image" at bounding box center [37, 340] width 11 height 20
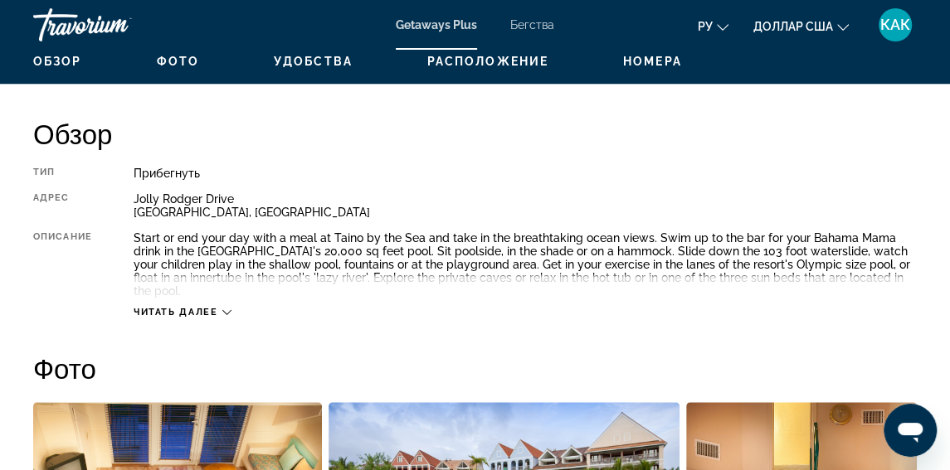
scroll to position [796, 0]
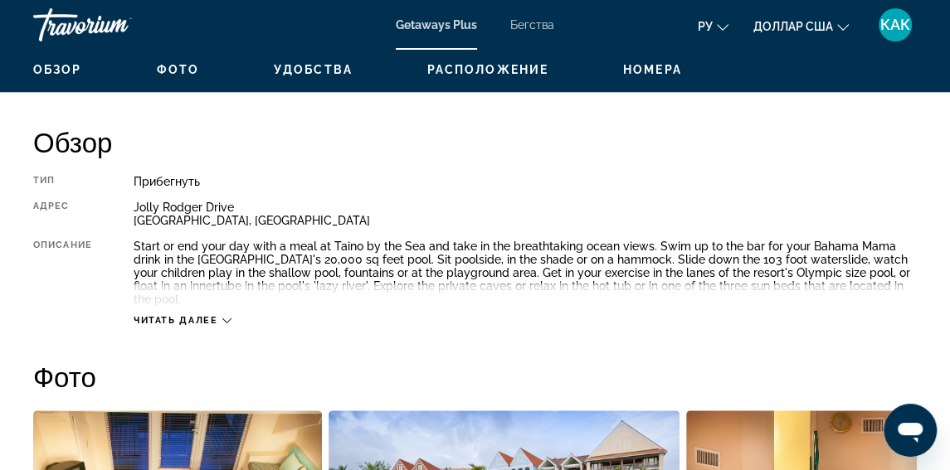
click at [227, 316] on icon "Основное содержание" at bounding box center [226, 320] width 9 height 9
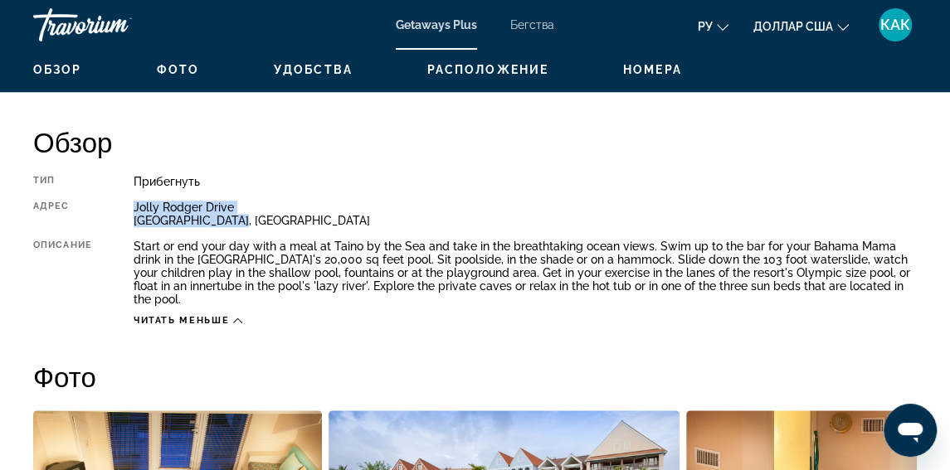
drag, startPoint x: 129, startPoint y: 198, endPoint x: 241, endPoint y: 222, distance: 115.4
click at [241, 222] on div "Тип Прибегнуть Все включено Нет «все включено» Адрес [PERSON_NAME] Drive Freepo…" at bounding box center [475, 251] width 884 height 152
copy div "[PERSON_NAME] Drive [GEOGRAPHIC_DATA], [GEOGRAPHIC_DATA]"
